Goal: Task Accomplishment & Management: Manage account settings

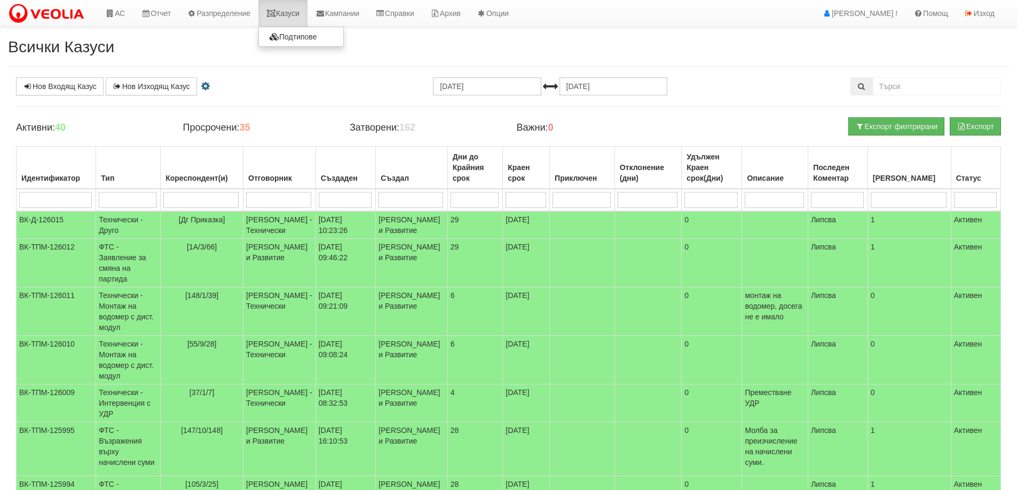
click at [292, 14] on link "Казуси" at bounding box center [282, 13] width 49 height 27
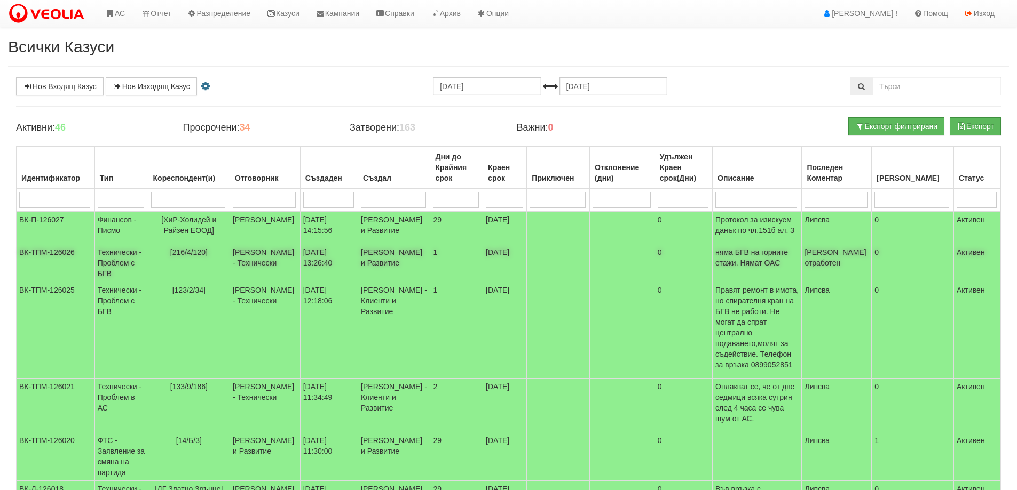
click at [194, 257] on span "[216/4/120]" at bounding box center [188, 252] width 37 height 9
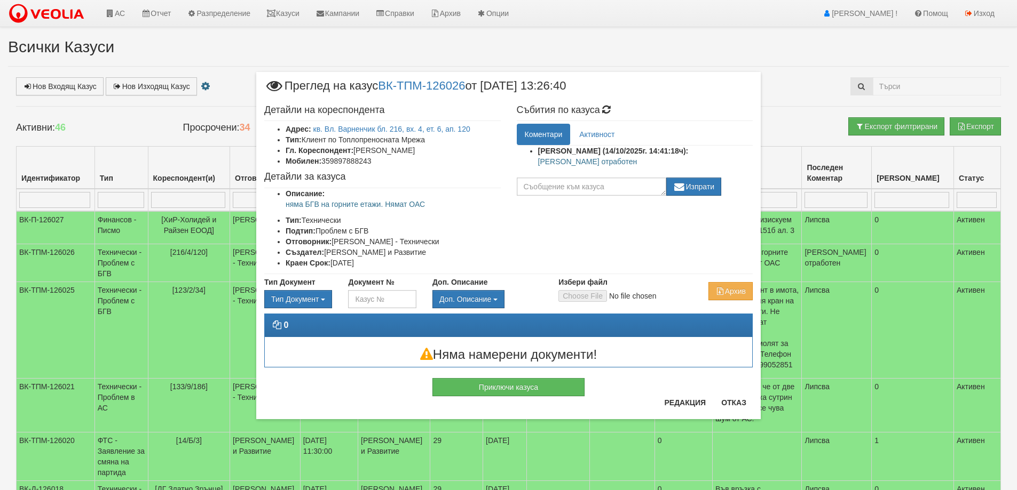
drag, startPoint x: 547, startPoint y: 163, endPoint x: 602, endPoint y: 166, distance: 54.5
click at [602, 166] on ul "Бойко Петков (14/10/2025г. 14:41:18ч): Казуса отработен" at bounding box center [635, 159] width 236 height 27
copy p "[PERSON_NAME] отработен"
click at [526, 382] on button "Приключи казуса" at bounding box center [508, 387] width 152 height 18
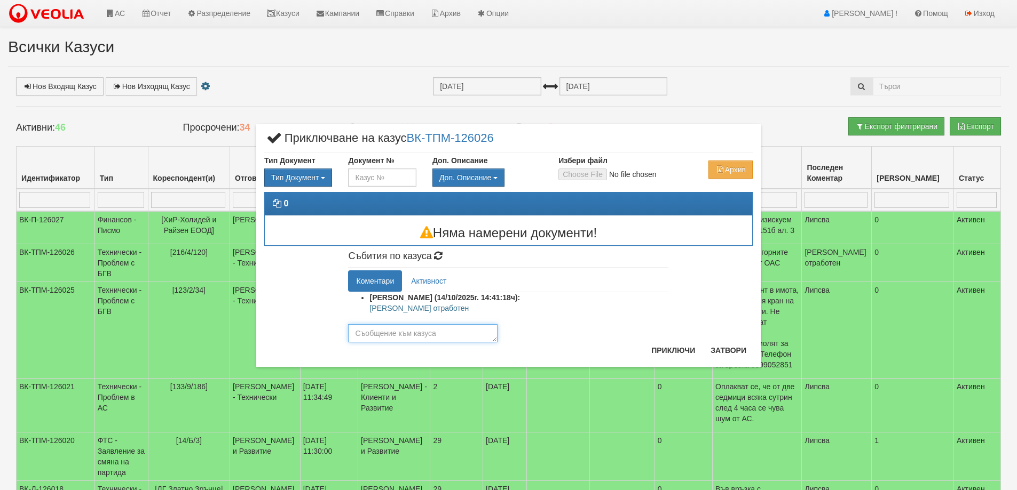
click at [452, 333] on textarea at bounding box center [422, 333] width 149 height 18
paste textarea "Казуса отработен"
type textarea "[PERSON_NAME] отработен"
click at [687, 355] on button "Приключи" at bounding box center [673, 350] width 57 height 17
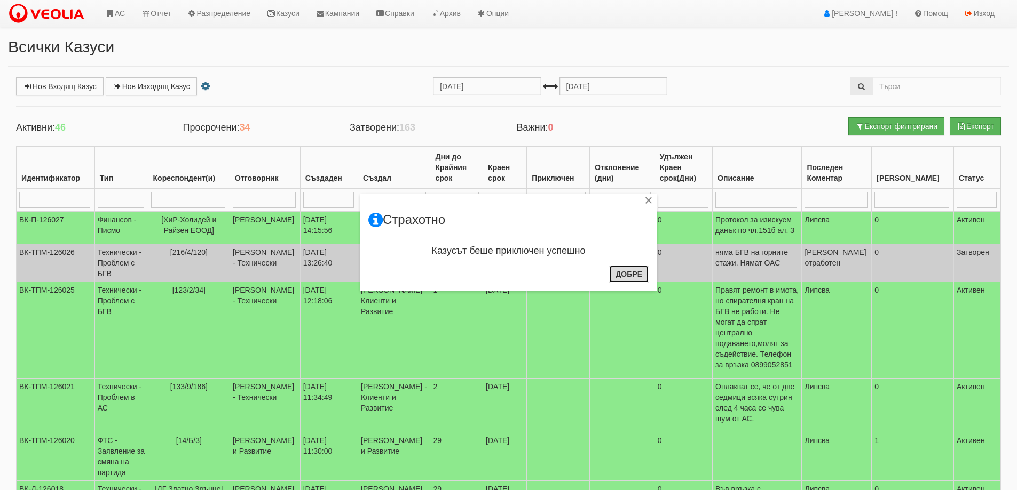
click at [630, 271] on button "Добре" at bounding box center [628, 274] width 39 height 17
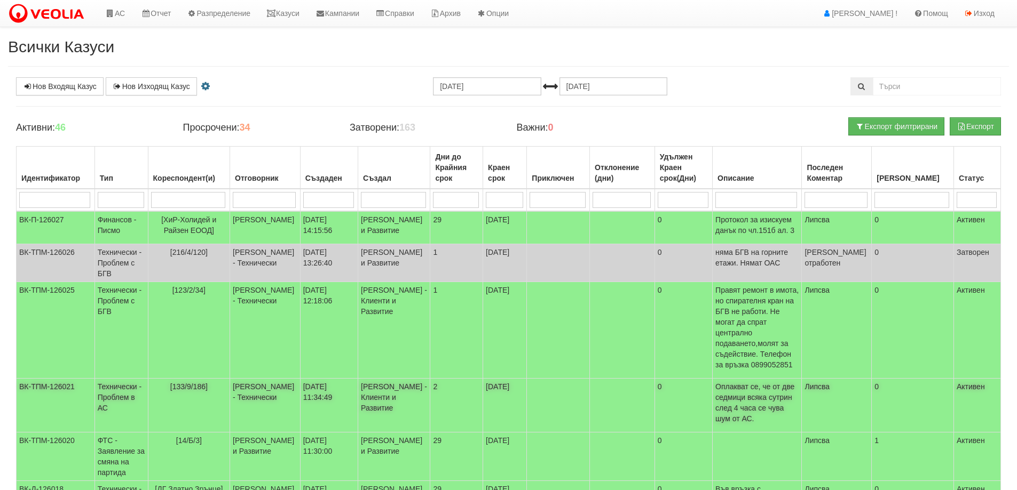
click at [200, 383] on span "[133/9/186]" at bounding box center [188, 387] width 37 height 9
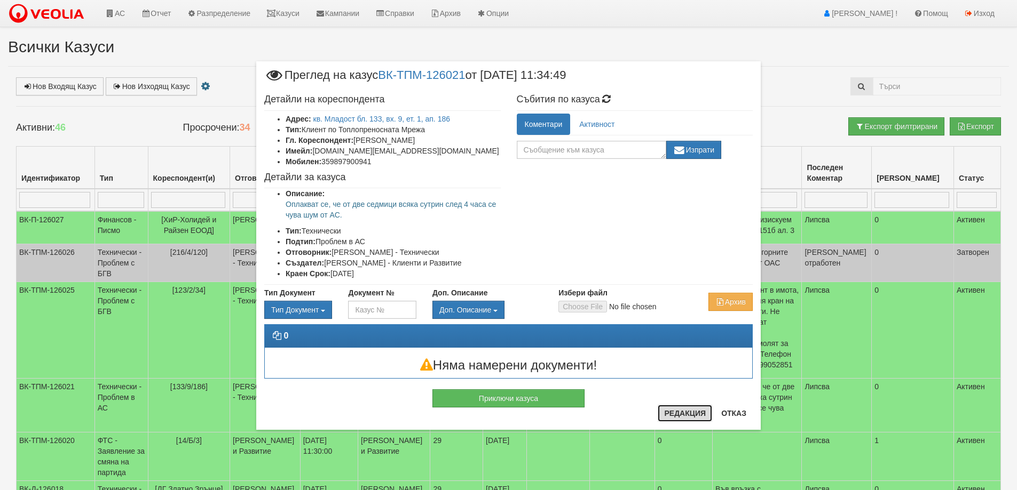
click at [678, 408] on button "Редакция" at bounding box center [684, 413] width 54 height 17
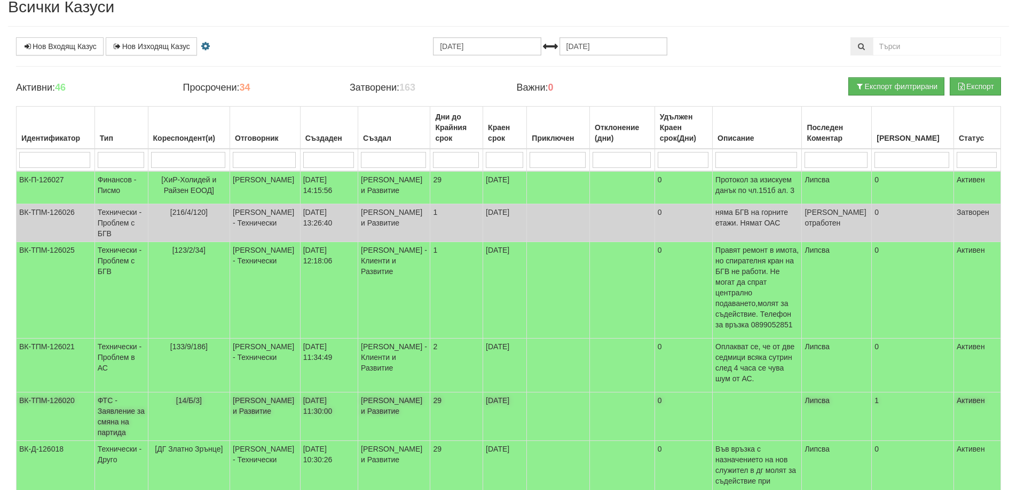
scroll to position [107, 0]
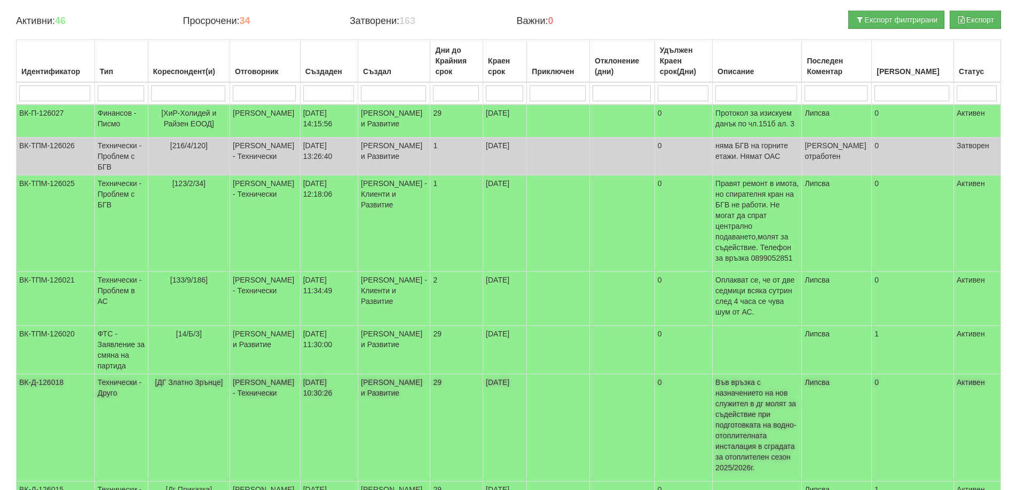
click at [182, 378] on span "[ДГ Златно Зрънце]" at bounding box center [189, 382] width 68 height 9
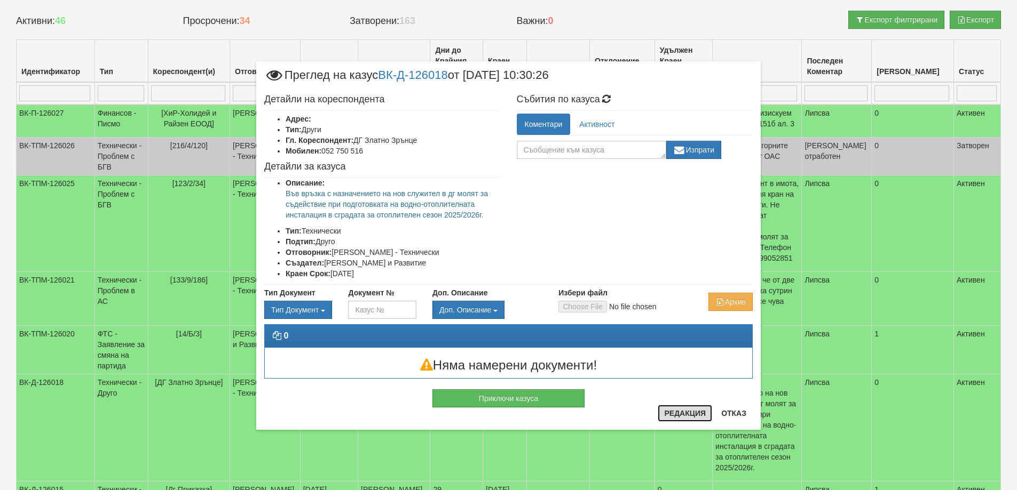
click at [678, 410] on button "Редакция" at bounding box center [684, 413] width 54 height 17
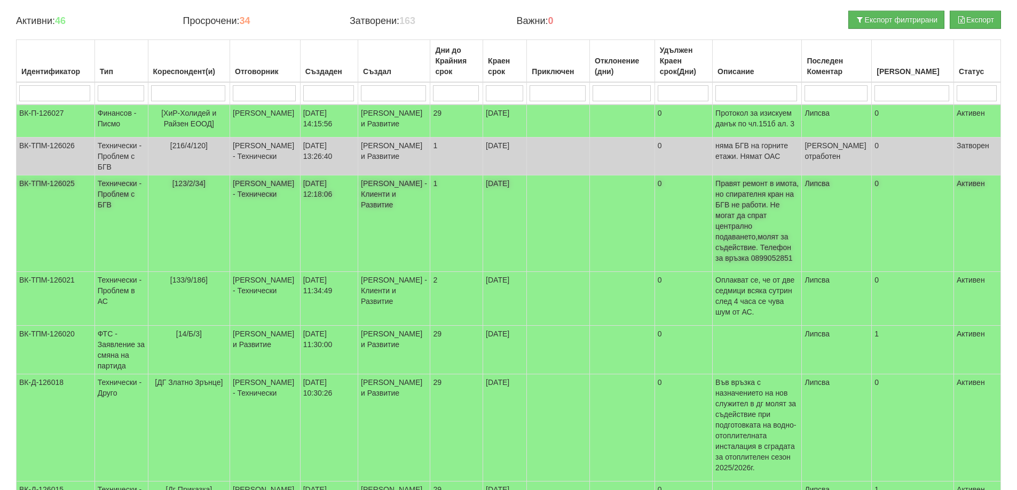
scroll to position [0, 0]
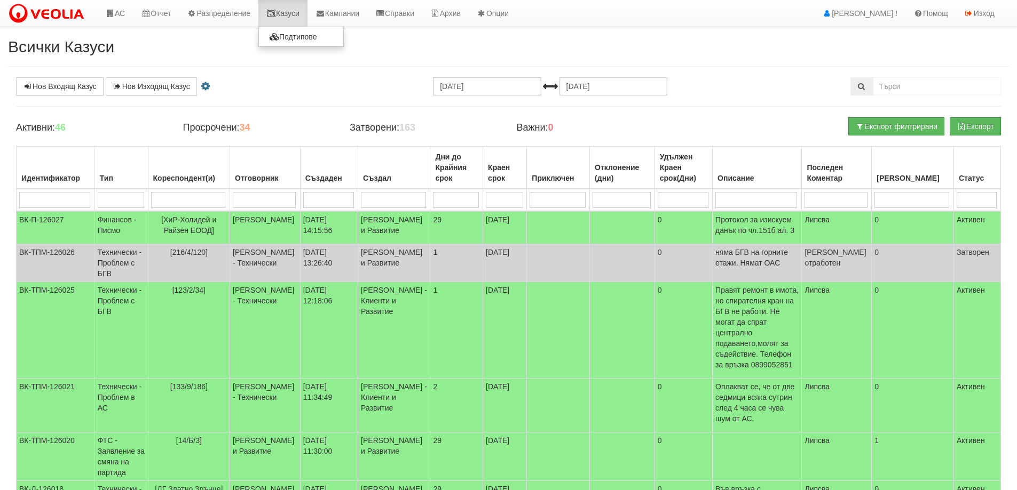
click at [299, 10] on link "Казуси" at bounding box center [282, 13] width 49 height 27
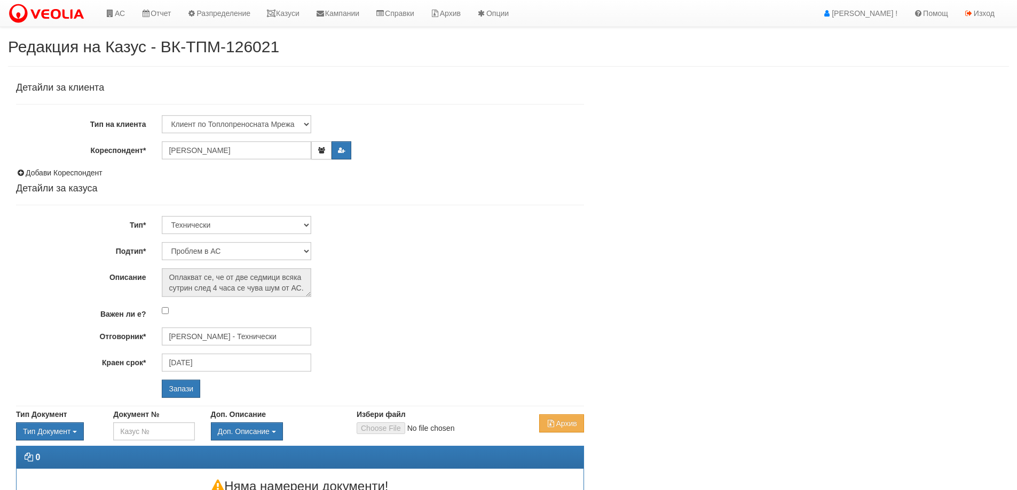
select select "Проблем в АС"
click at [219, 333] on input "[PERSON_NAME] - Технически" at bounding box center [236, 337] width 149 height 18
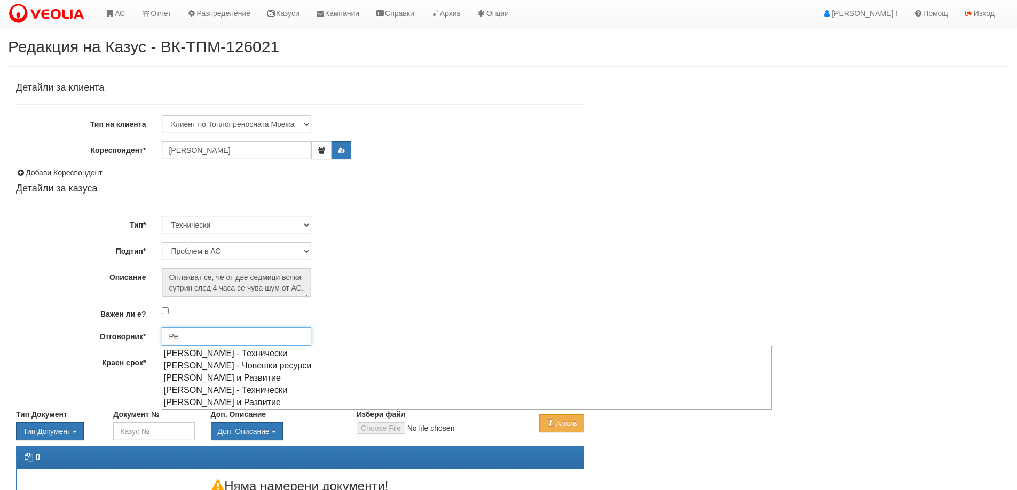
type input "P"
click at [222, 367] on div "[PERSON_NAME] - Технически" at bounding box center [467, 365] width 608 height 13
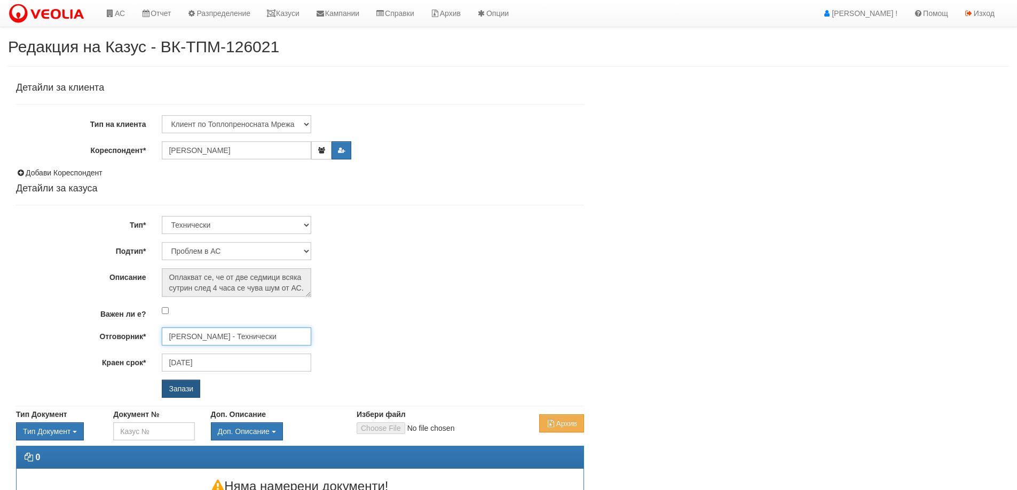
type input "[PERSON_NAME] - Технически"
click at [180, 387] on input "Запази" at bounding box center [181, 389] width 38 height 18
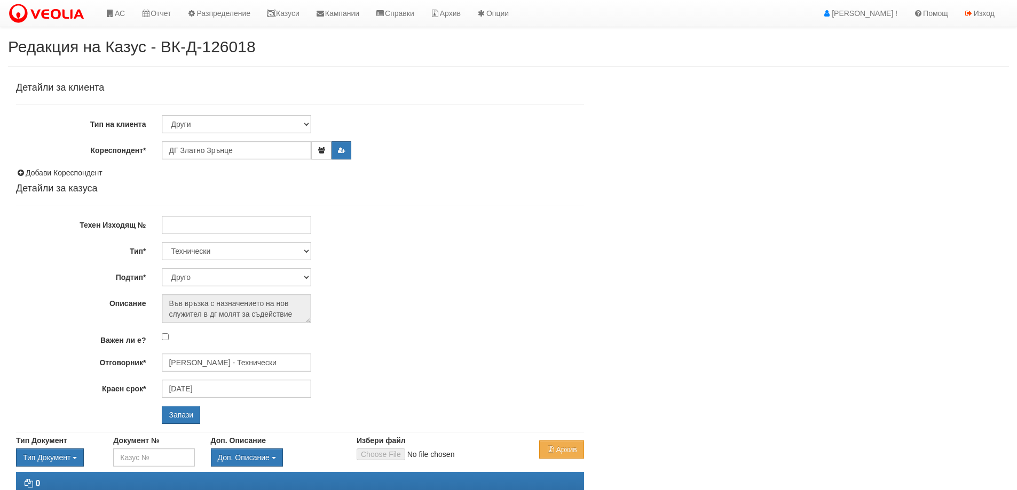
select select "Друго"
click at [223, 362] on input "[PERSON_NAME] - Технически" at bounding box center [236, 363] width 149 height 18
click at [224, 387] on div "[PERSON_NAME] - Технически" at bounding box center [467, 391] width 608 height 13
type input "[PERSON_NAME] - Технически"
click at [179, 421] on input "Запази" at bounding box center [181, 415] width 38 height 18
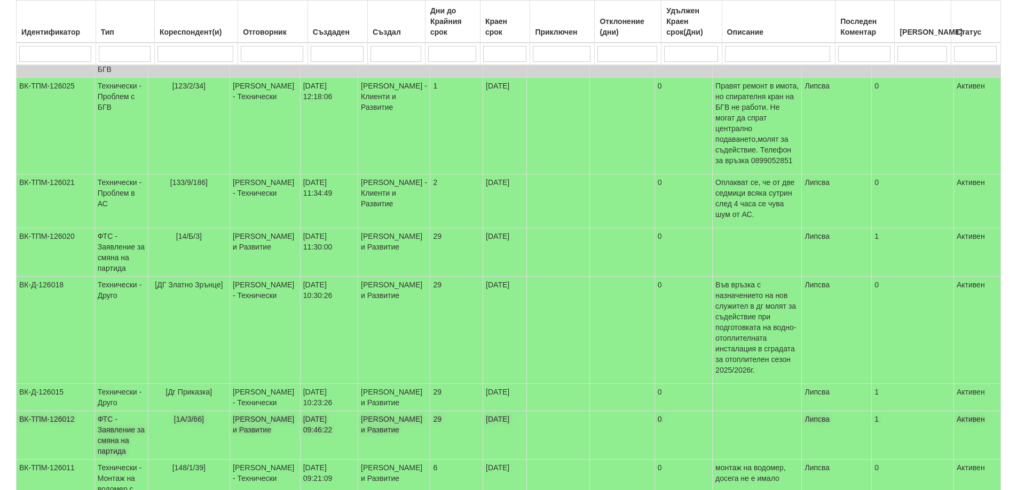
scroll to position [213, 0]
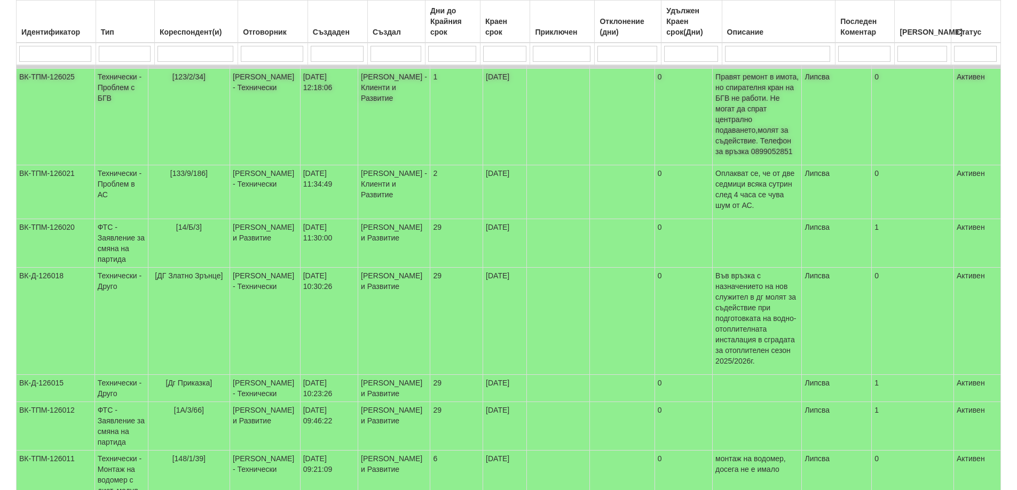
click at [198, 81] on span "[123/2/34]" at bounding box center [188, 77] width 33 height 9
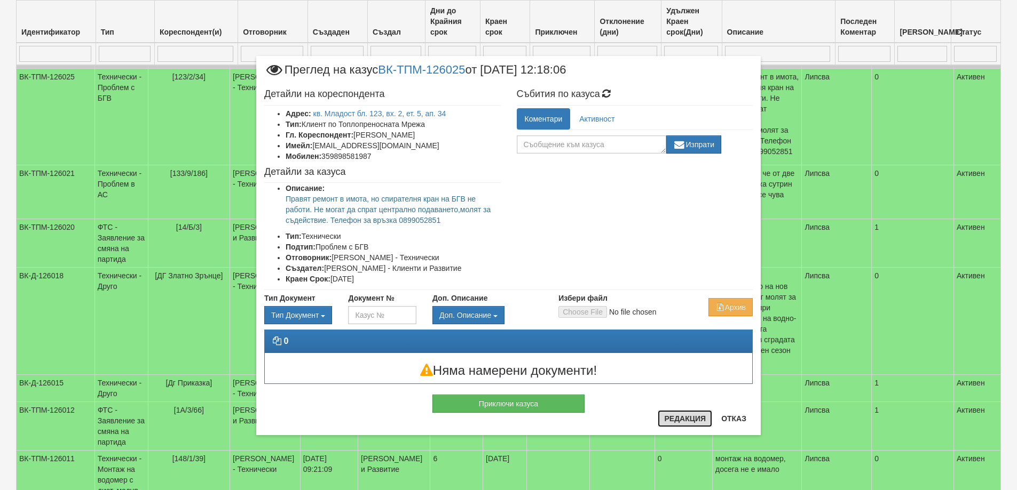
click at [679, 418] on button "Редакция" at bounding box center [684, 418] width 54 height 17
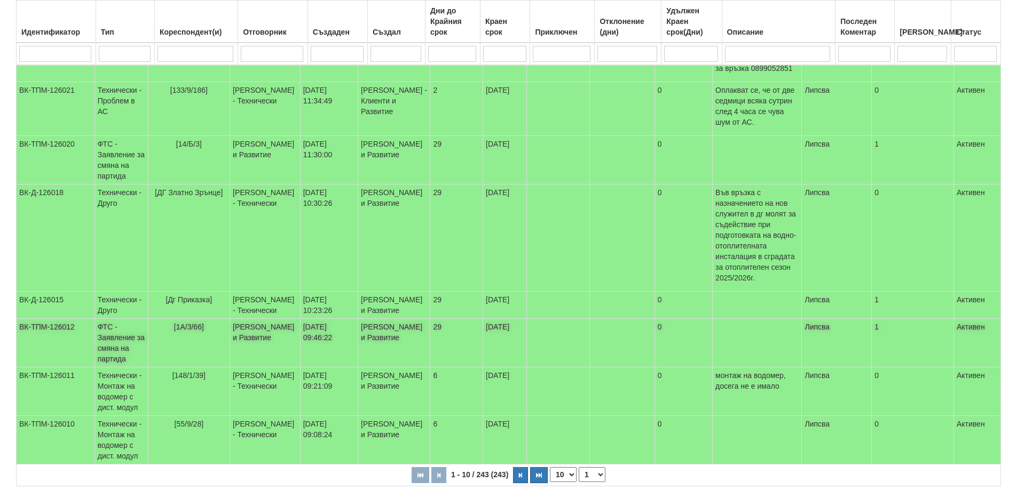
scroll to position [320, 0]
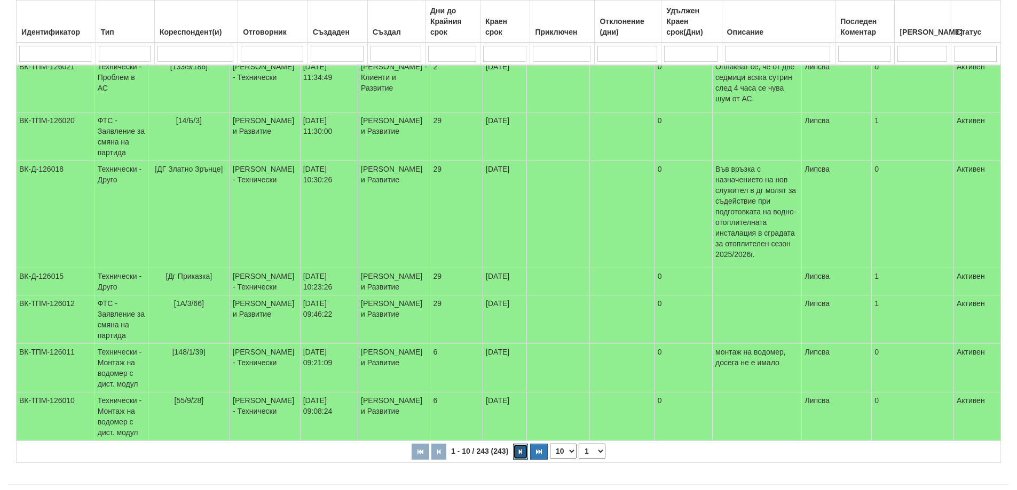
click at [523, 444] on button "button" at bounding box center [520, 452] width 15 height 16
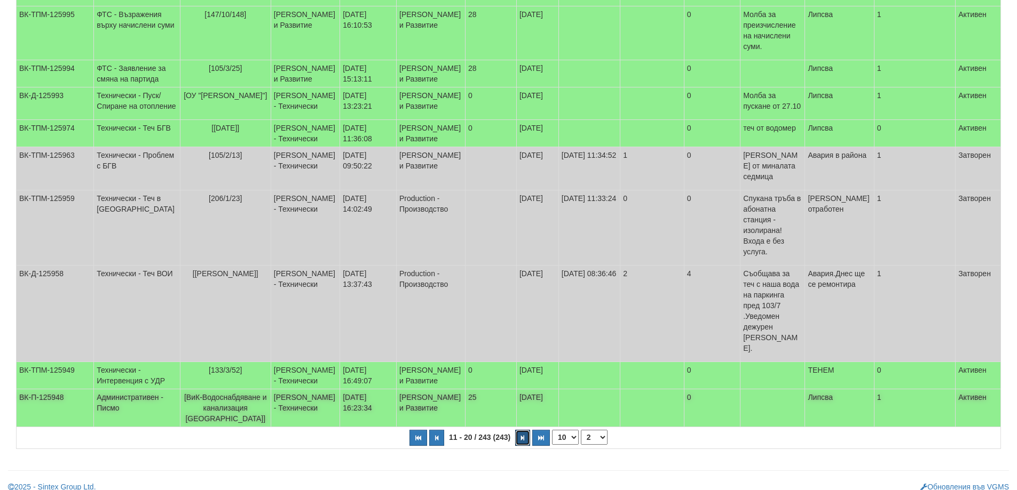
scroll to position [253, 0]
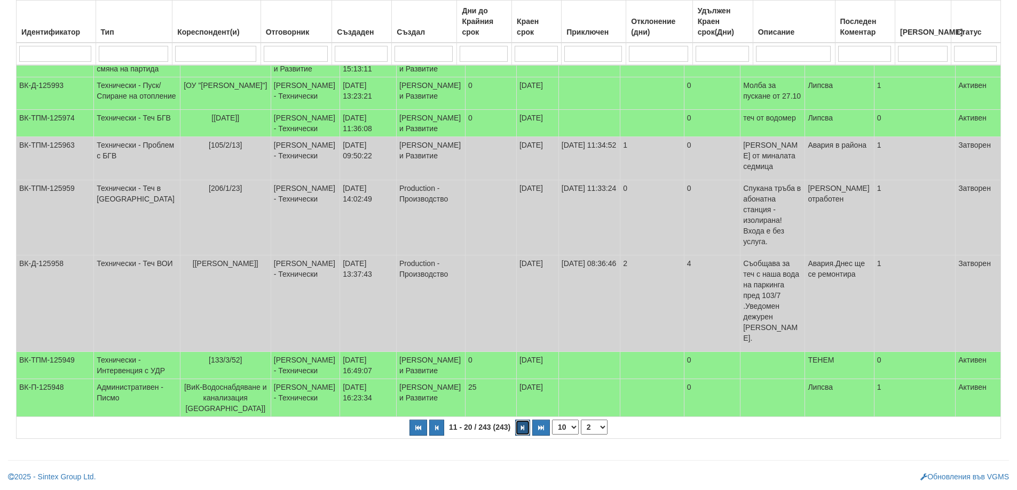
click at [525, 428] on button "button" at bounding box center [522, 428] width 15 height 16
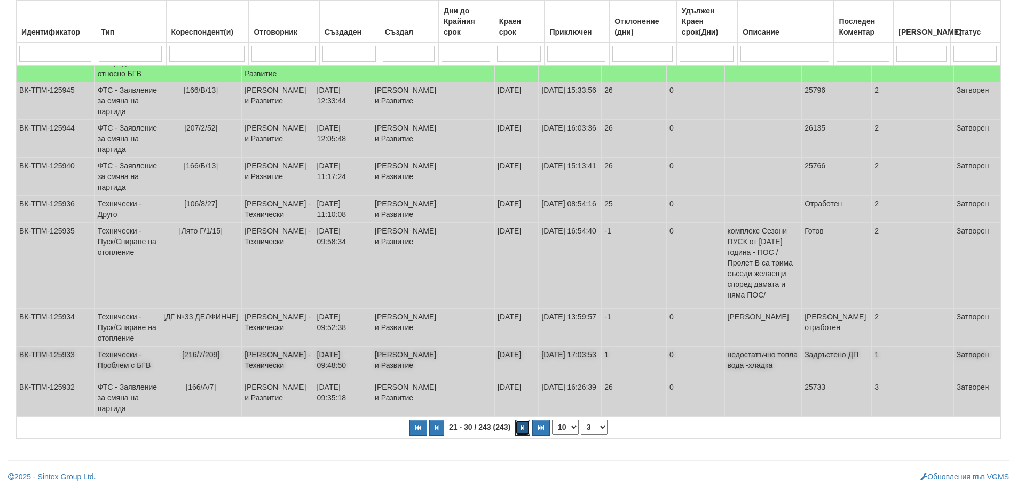
scroll to position [296, 0]
click at [525, 431] on button "button" at bounding box center [522, 428] width 15 height 16
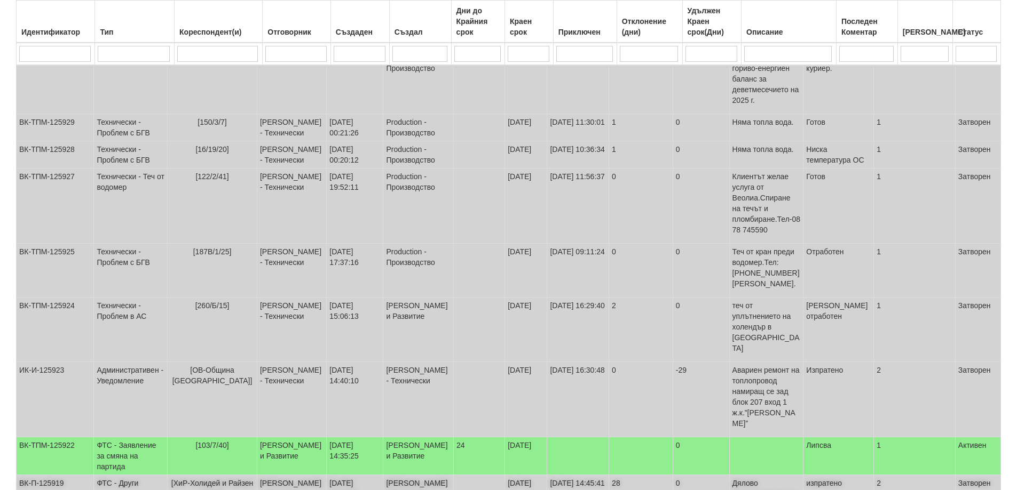
scroll to position [339, 0]
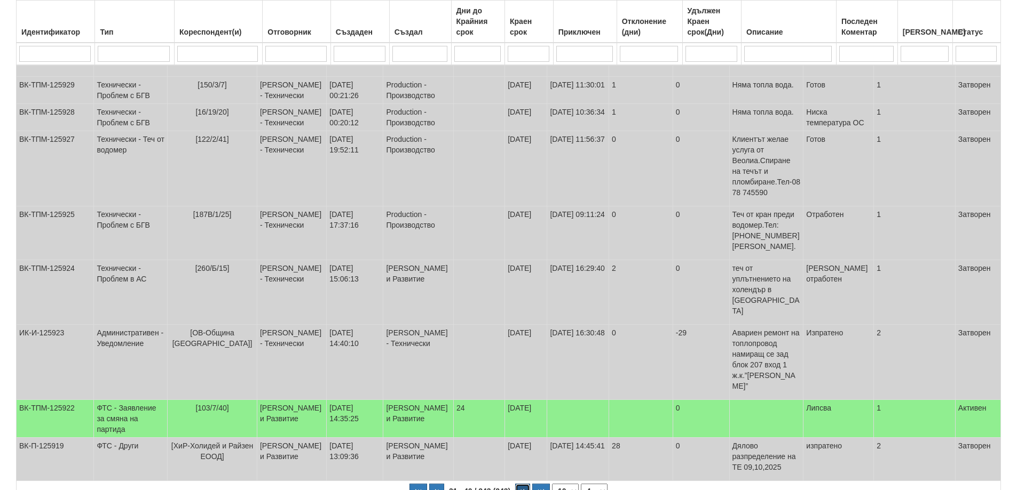
click at [521, 489] on icon "button" at bounding box center [522, 492] width 3 height 6
select select "5"
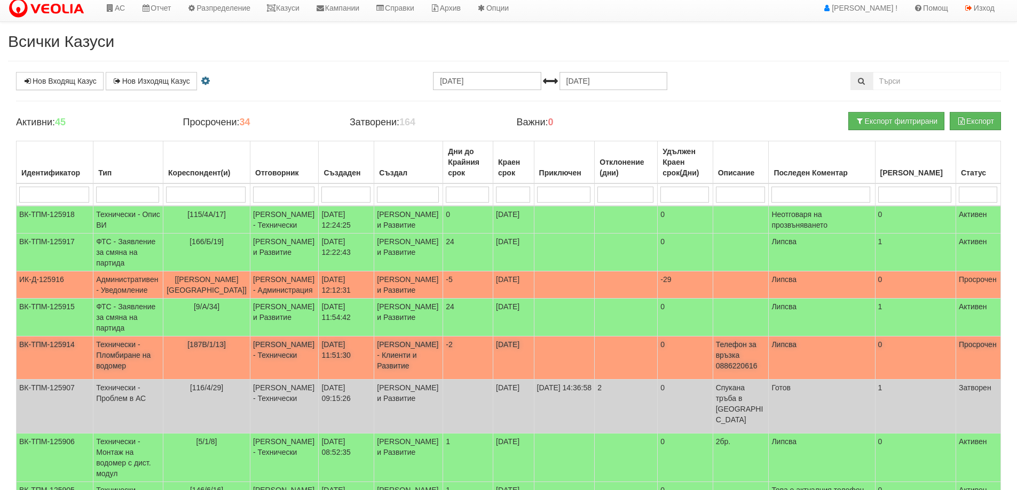
scroll to position [0, 0]
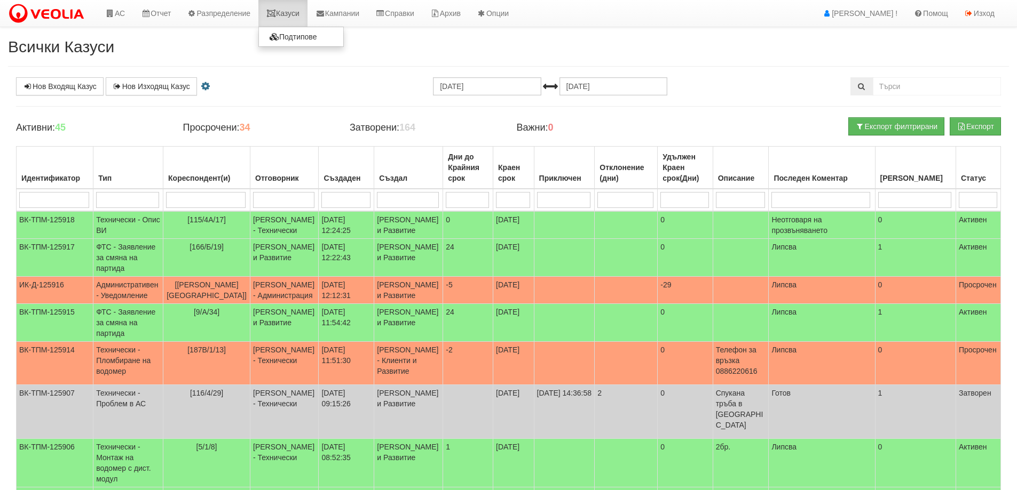
click at [287, 16] on link "Казуси" at bounding box center [282, 13] width 49 height 27
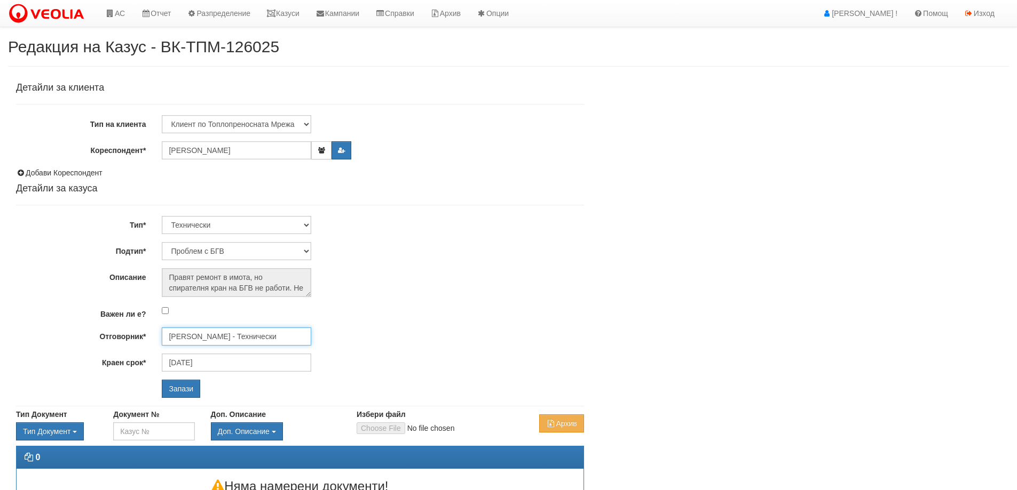
click at [219, 340] on input "[PERSON_NAME] - Технически" at bounding box center [236, 337] width 149 height 18
click at [212, 365] on div "[PERSON_NAME] - Технически" at bounding box center [467, 365] width 608 height 13
type input "[PERSON_NAME] - Технически"
click at [178, 386] on input "Запази" at bounding box center [181, 389] width 38 height 18
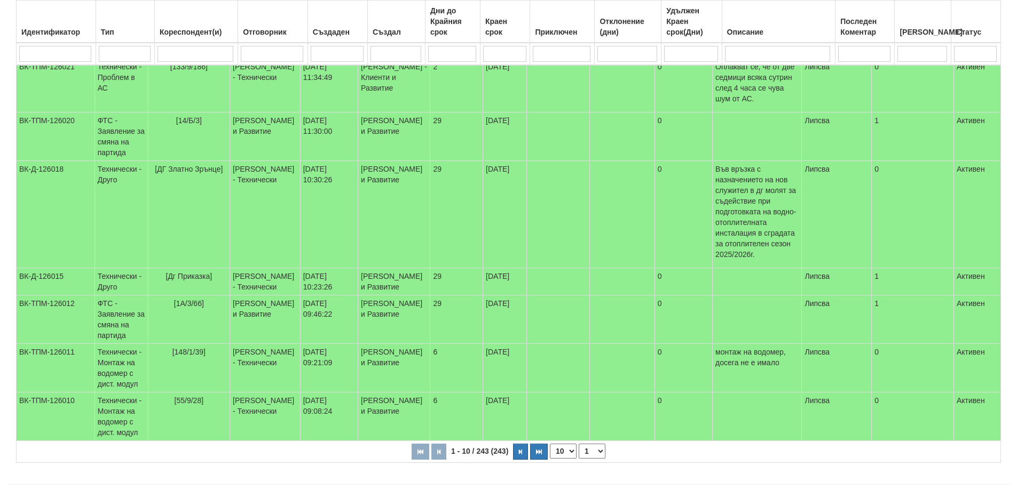
scroll to position [323, 0]
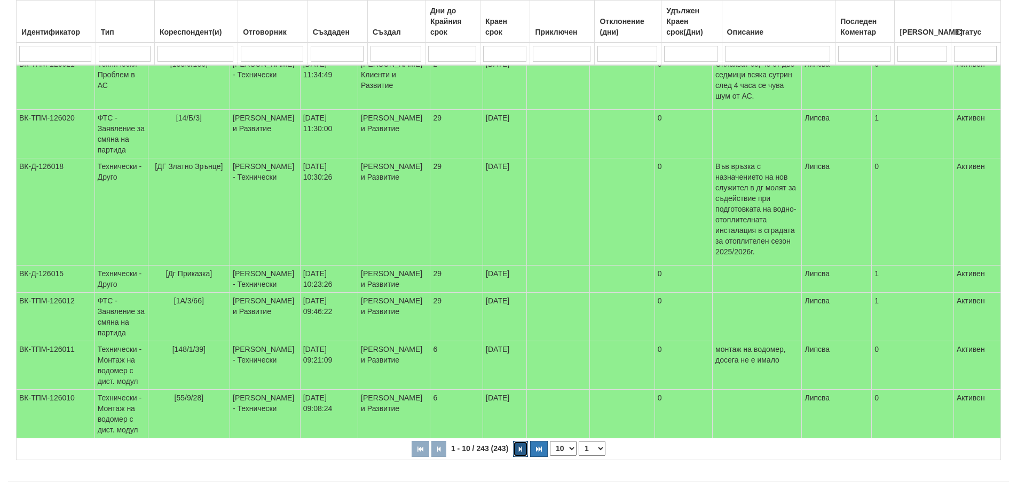
click at [520, 441] on button "button" at bounding box center [520, 449] width 15 height 16
select select "2"
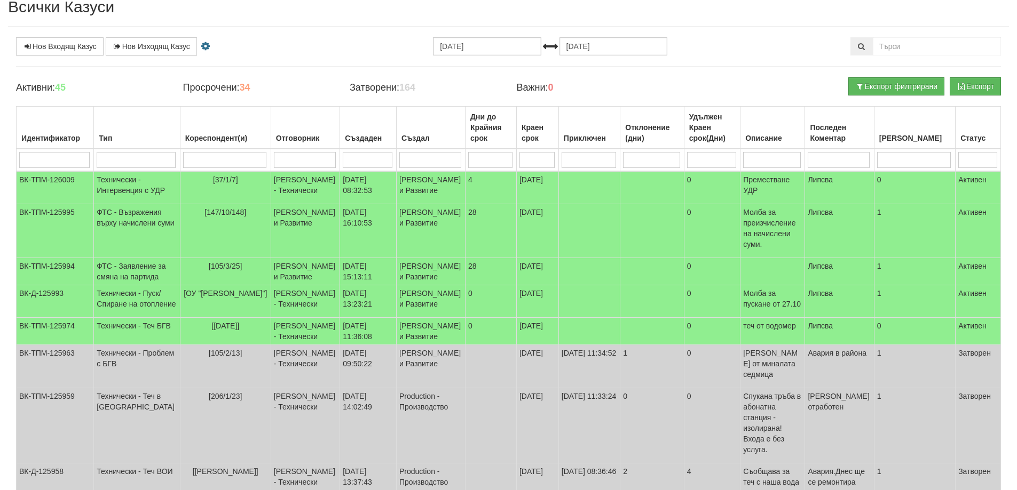
scroll to position [0, 0]
